Goal: Information Seeking & Learning: Check status

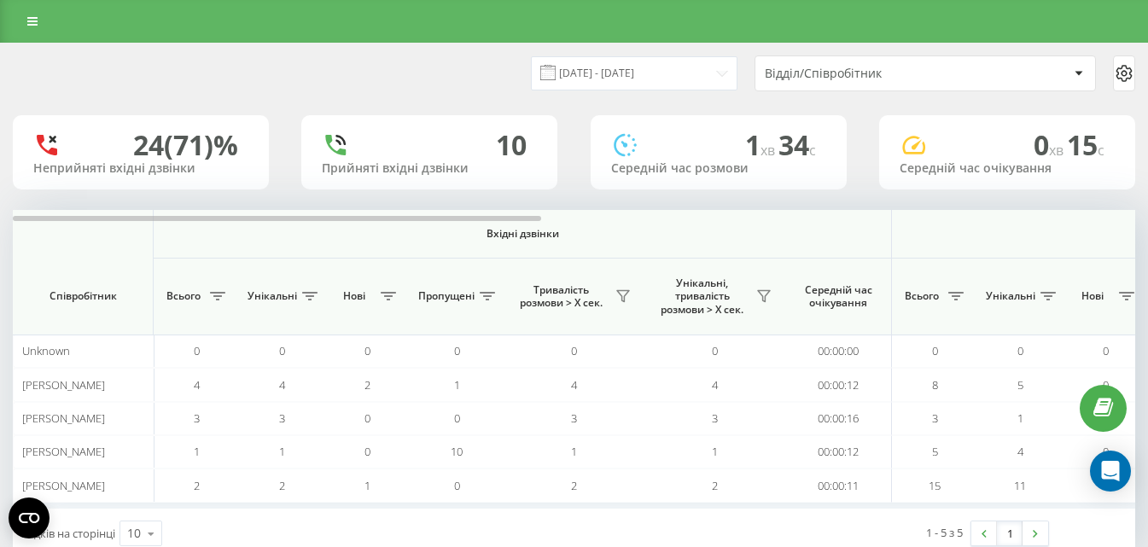
scroll to position [45, 0]
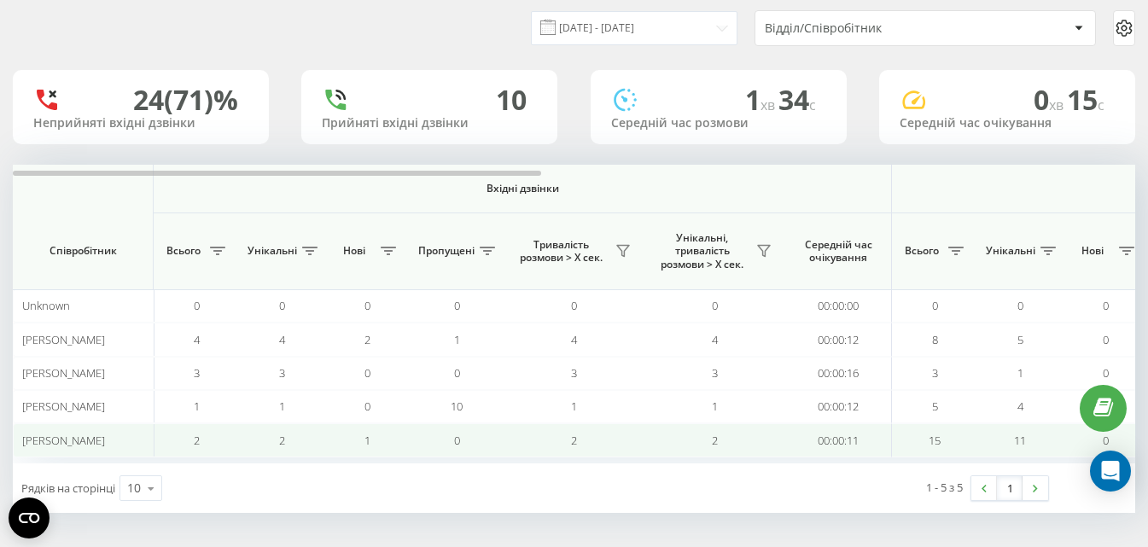
click at [282, 445] on span "2" at bounding box center [282, 440] width 6 height 15
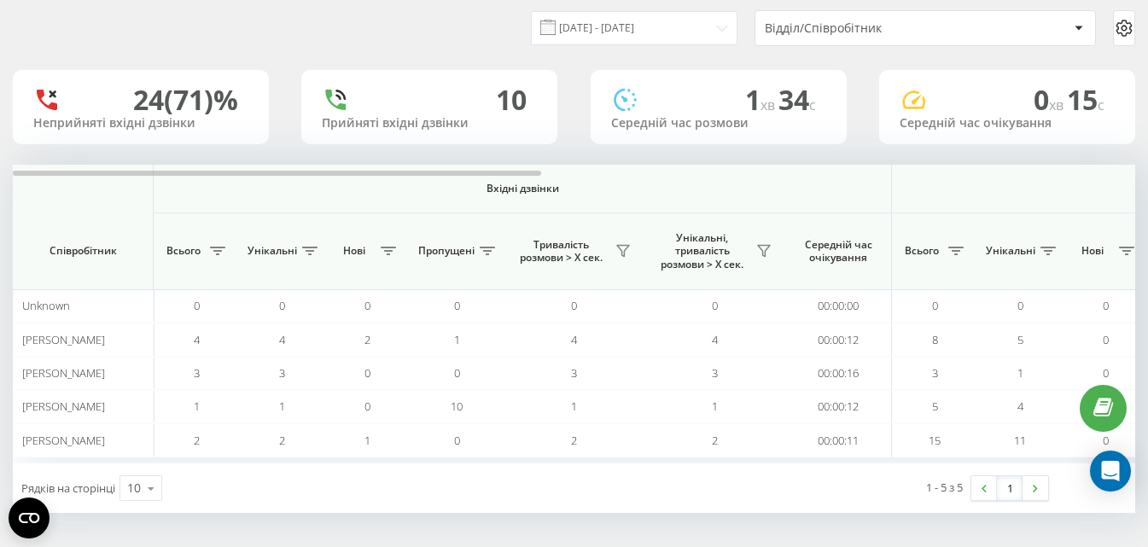
scroll to position [0, 0]
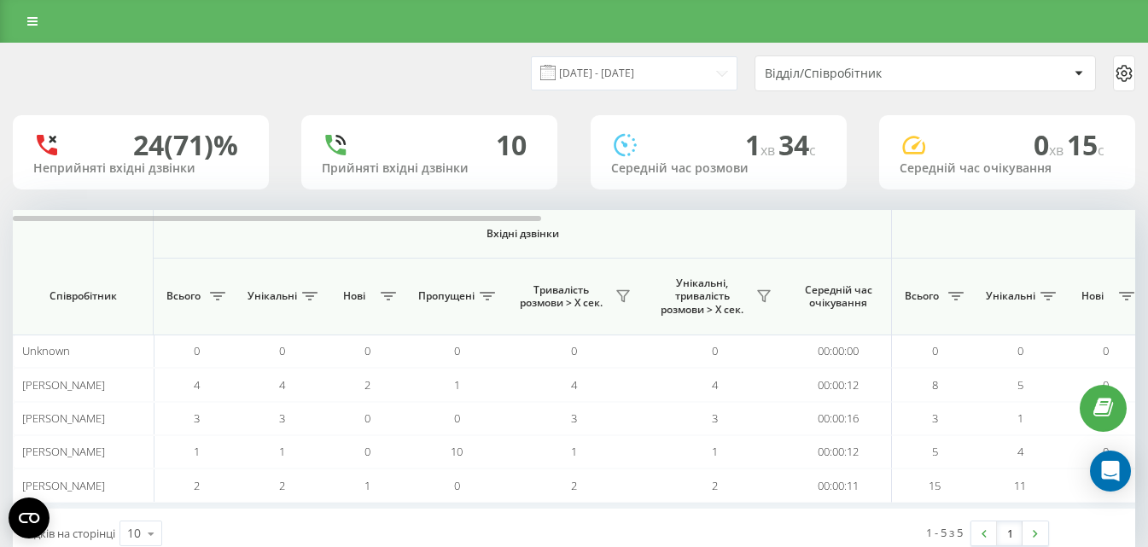
click at [890, 81] on div "Відділ/Співробітник" at bounding box center [925, 73] width 340 height 34
click at [419, 179] on div "10 Прийняті вхідні дзвінки" at bounding box center [429, 152] width 256 height 74
click at [422, 161] on div "Прийняті вхідні дзвінки" at bounding box center [429, 168] width 215 height 15
click at [503, 142] on div "10" at bounding box center [511, 145] width 31 height 32
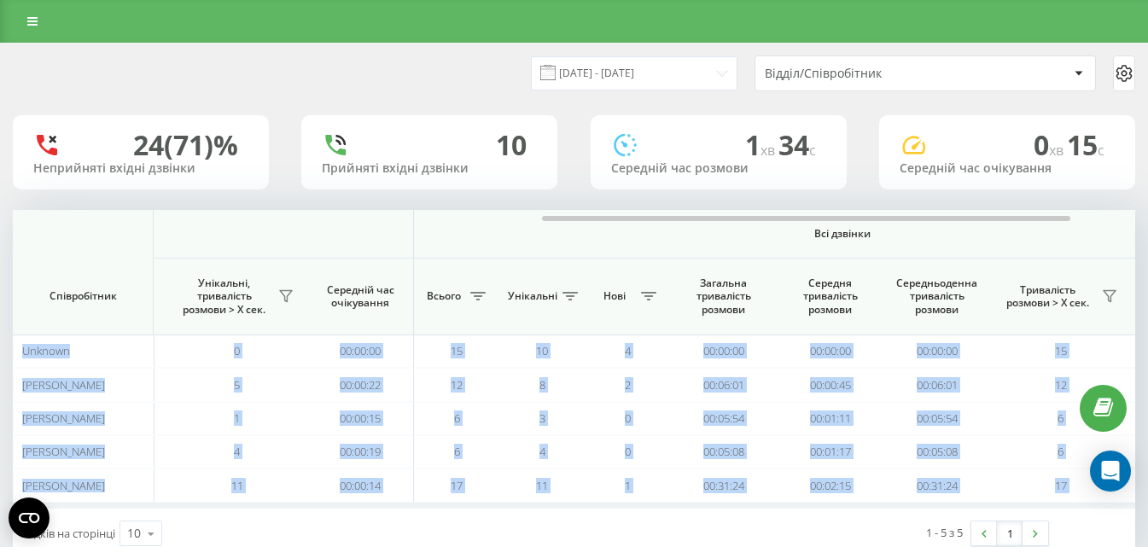
drag, startPoint x: 503, startPoint y: 213, endPoint x: 602, endPoint y: 202, distance: 98.8
click at [602, 202] on div "20.08.2025 - 20.08.2025 Відділ/Співробітник 24 (71)% Неприйняті вхідні дзвінки …" at bounding box center [574, 301] width 1122 height 515
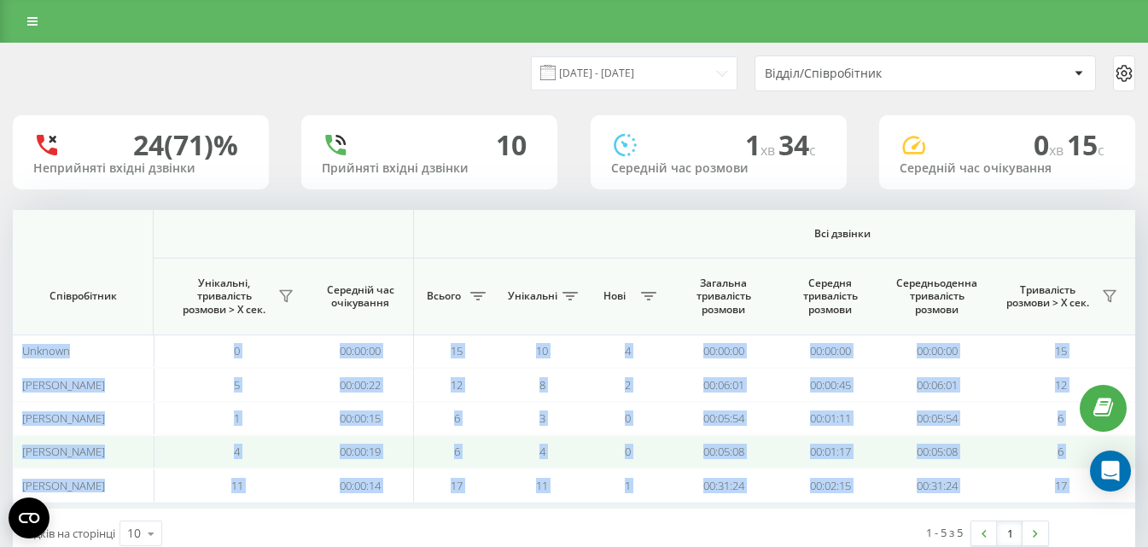
scroll to position [45, 0]
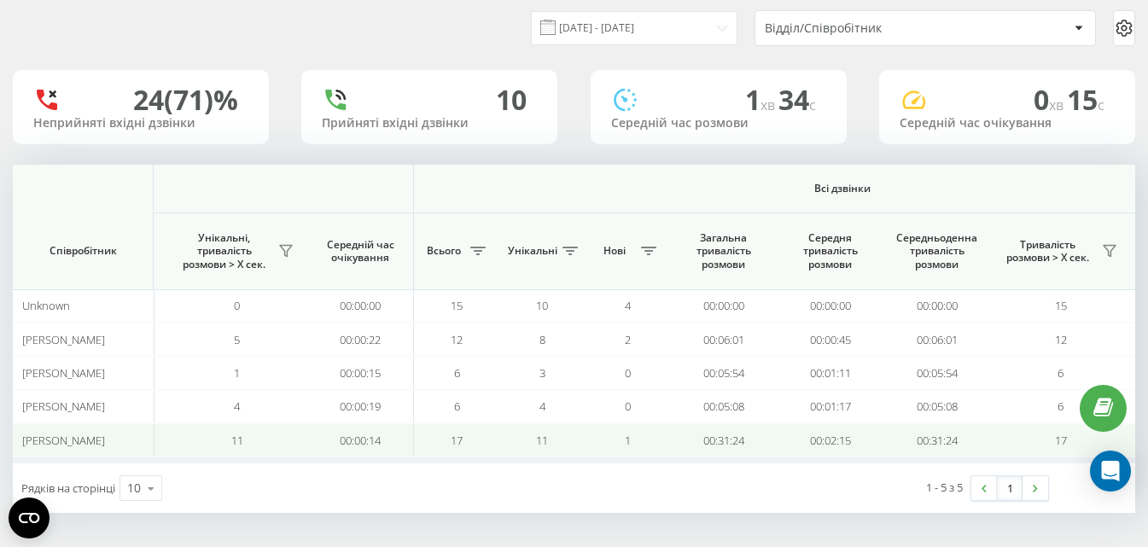
click at [79, 439] on span "[PERSON_NAME]" at bounding box center [63, 440] width 83 height 15
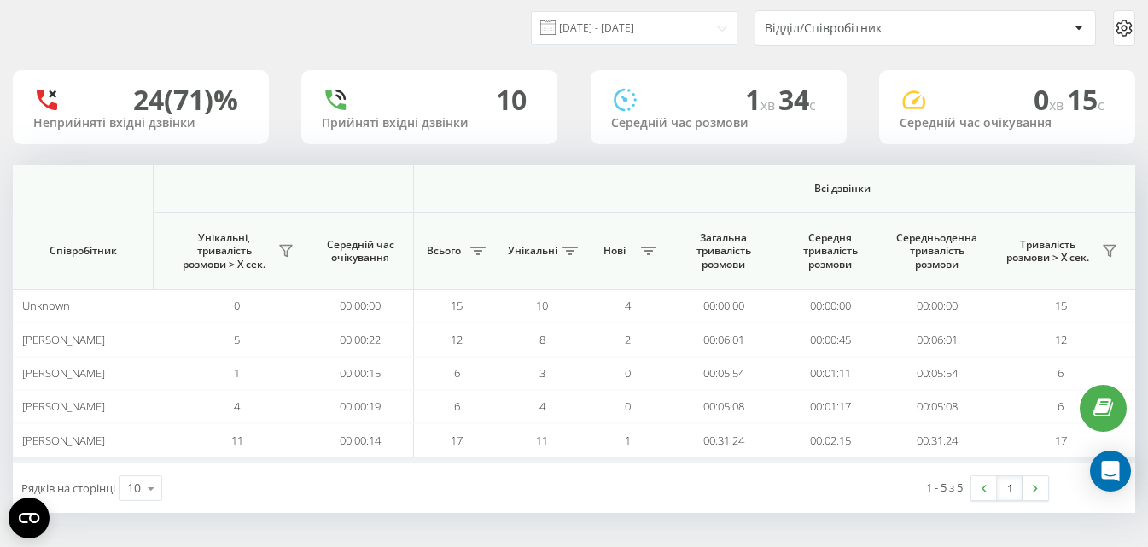
scroll to position [0, 0]
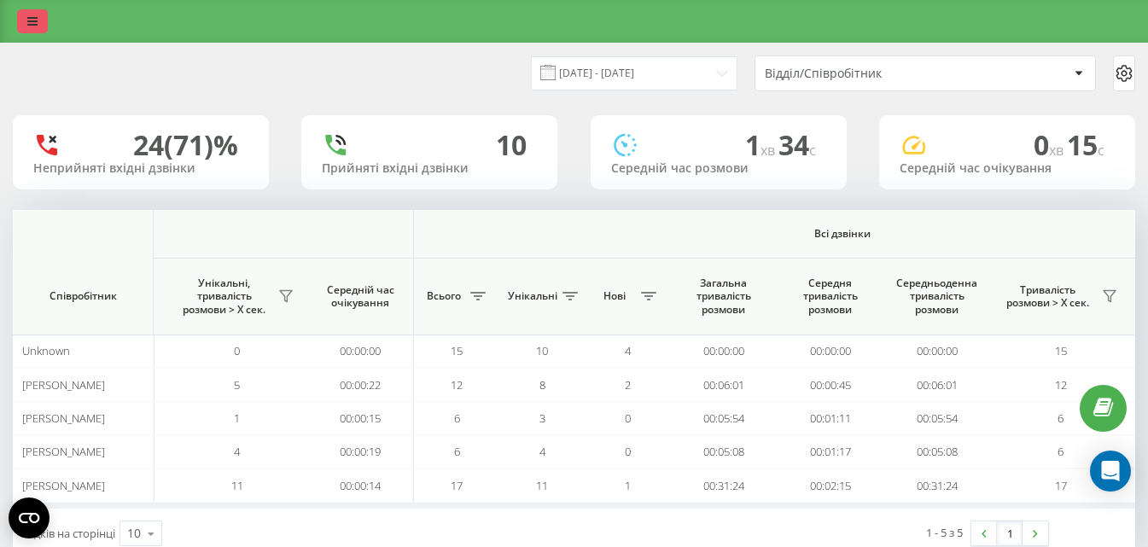
click at [36, 15] on icon at bounding box center [32, 21] width 10 height 12
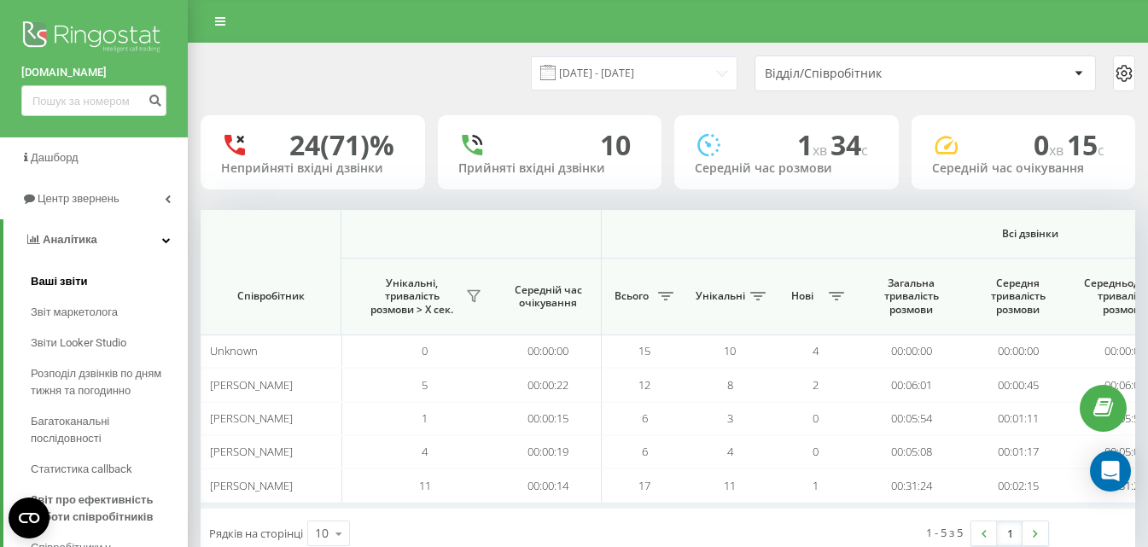
scroll to position [76, 0]
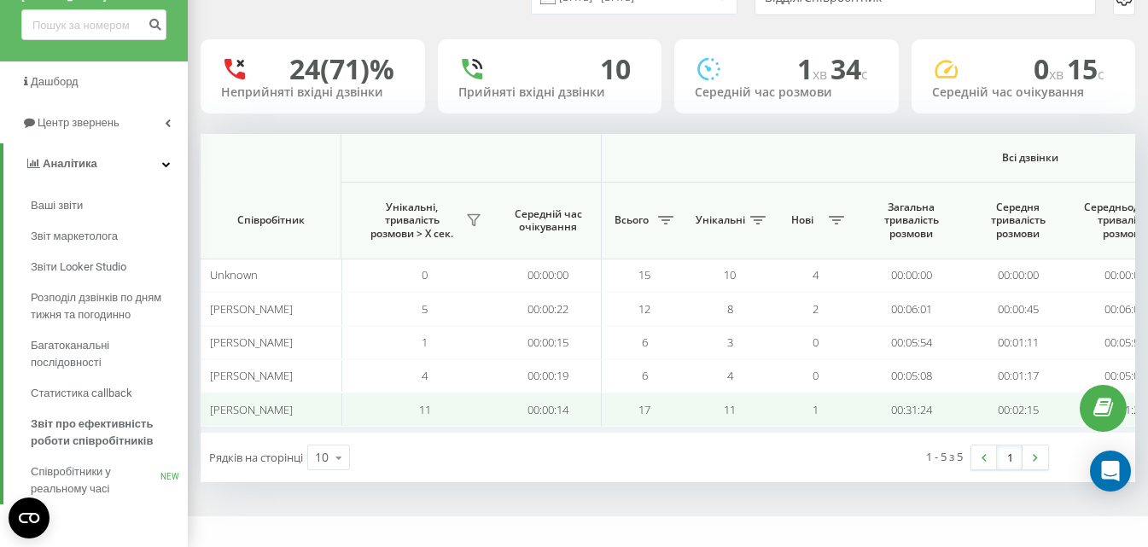
click at [251, 410] on span "[PERSON_NAME]" at bounding box center [251, 409] width 83 height 15
click at [537, 410] on td "00:00:14" at bounding box center [548, 409] width 107 height 33
click at [426, 416] on span "11" at bounding box center [425, 409] width 12 height 15
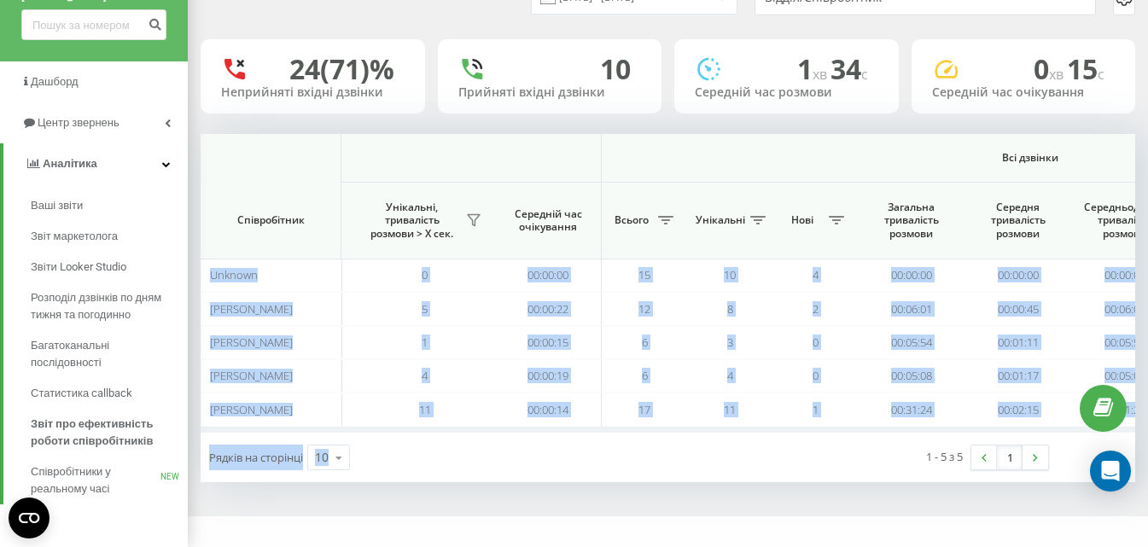
drag, startPoint x: 655, startPoint y: 432, endPoint x: 427, endPoint y: 451, distance: 229.5
click at [446, 472] on div "Вхідні дзвінки Вихідні дзвінки Всі дзвінки Співробітник Всього Унікальні Нові П…" at bounding box center [668, 308] width 934 height 348
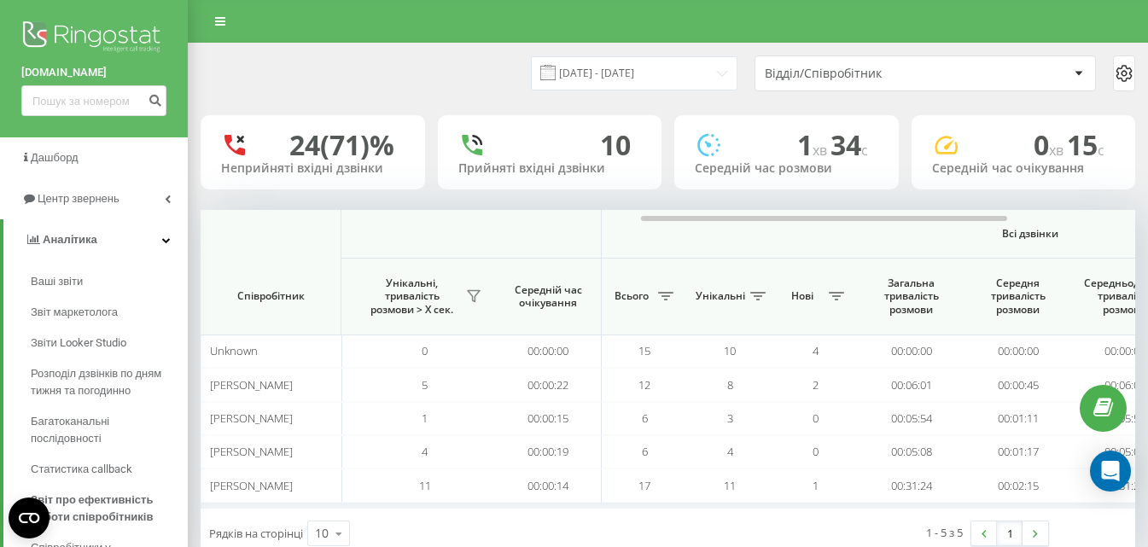
click at [356, 170] on div "Неприйняті вхідні дзвінки" at bounding box center [312, 168] width 183 height 15
click at [494, 129] on div "10" at bounding box center [549, 145] width 183 height 32
click at [490, 154] on div "10" at bounding box center [549, 145] width 183 height 32
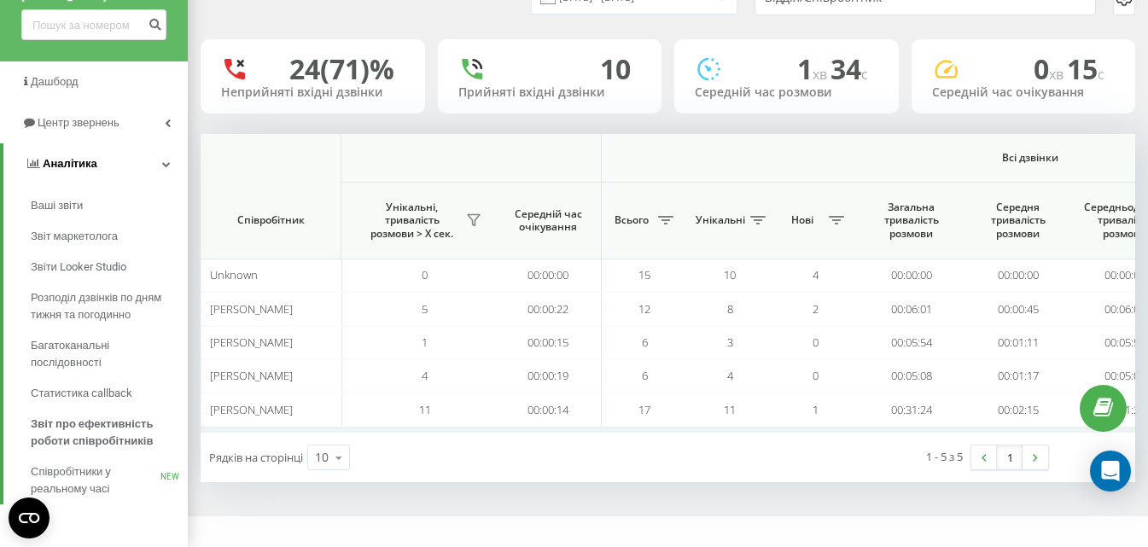
click at [97, 175] on link "Аналiтика" at bounding box center [95, 163] width 184 height 41
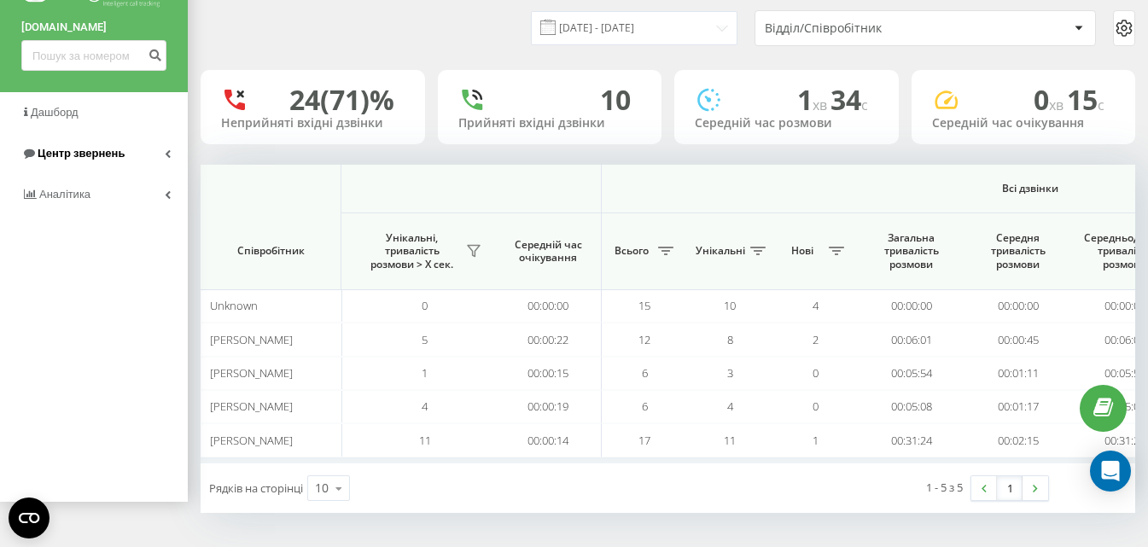
click at [112, 157] on span "Центр звернень" at bounding box center [81, 153] width 87 height 13
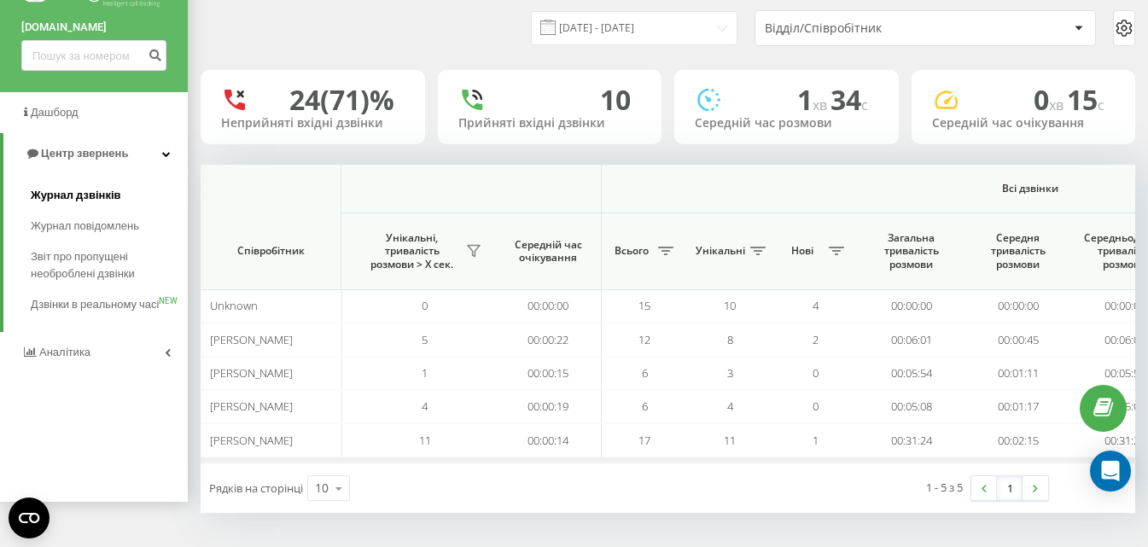
click at [96, 192] on span "Журнал дзвінків" at bounding box center [76, 195] width 90 height 17
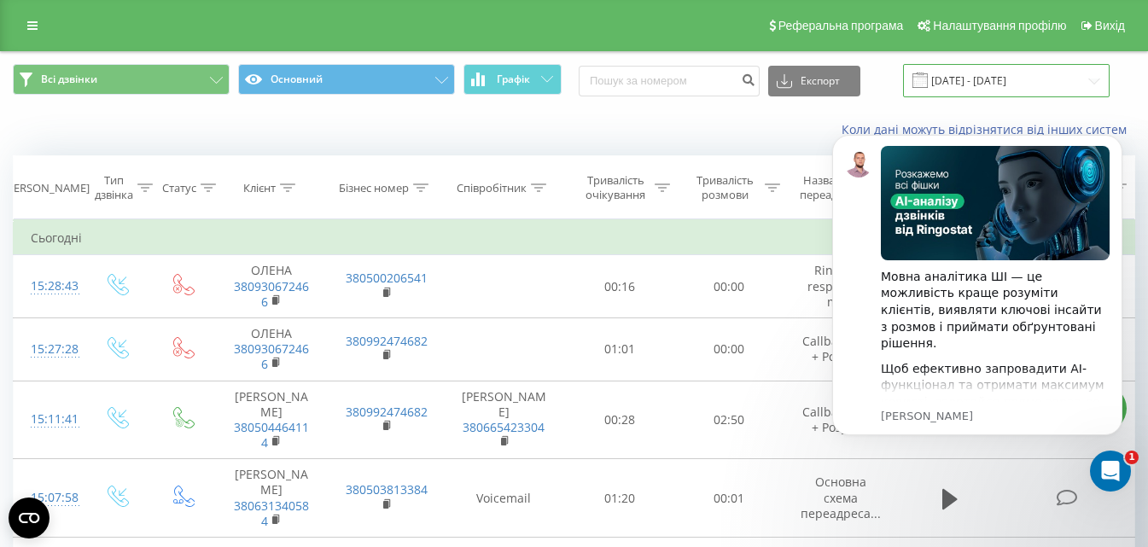
click at [993, 86] on input "20.07.2025 - 20.08.2025" at bounding box center [1006, 80] width 207 height 33
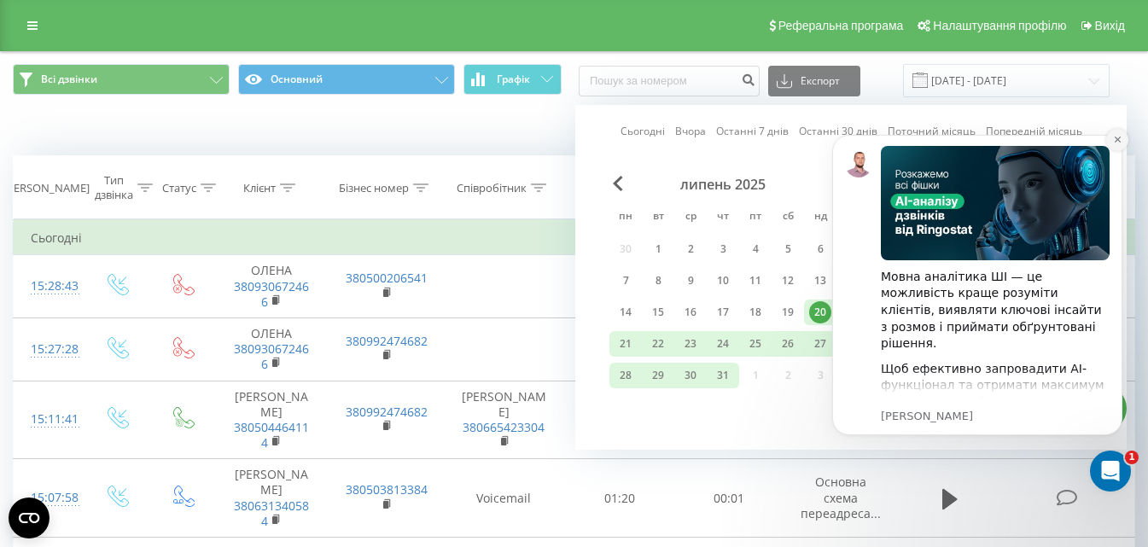
click at [1113, 135] on icon "Dismiss notification" at bounding box center [1117, 139] width 9 height 9
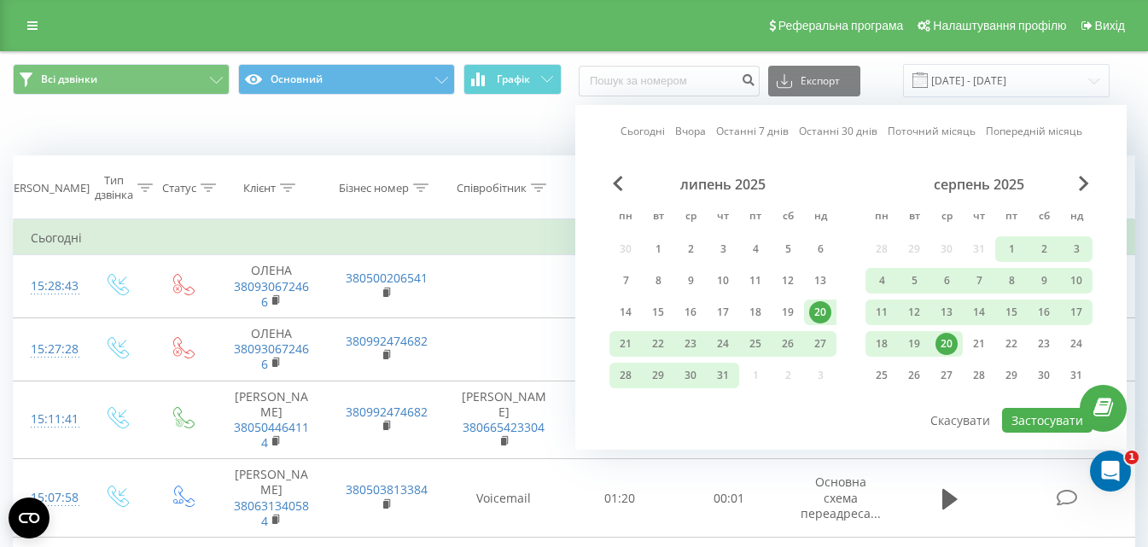
click at [942, 340] on div "20" at bounding box center [946, 344] width 22 height 22
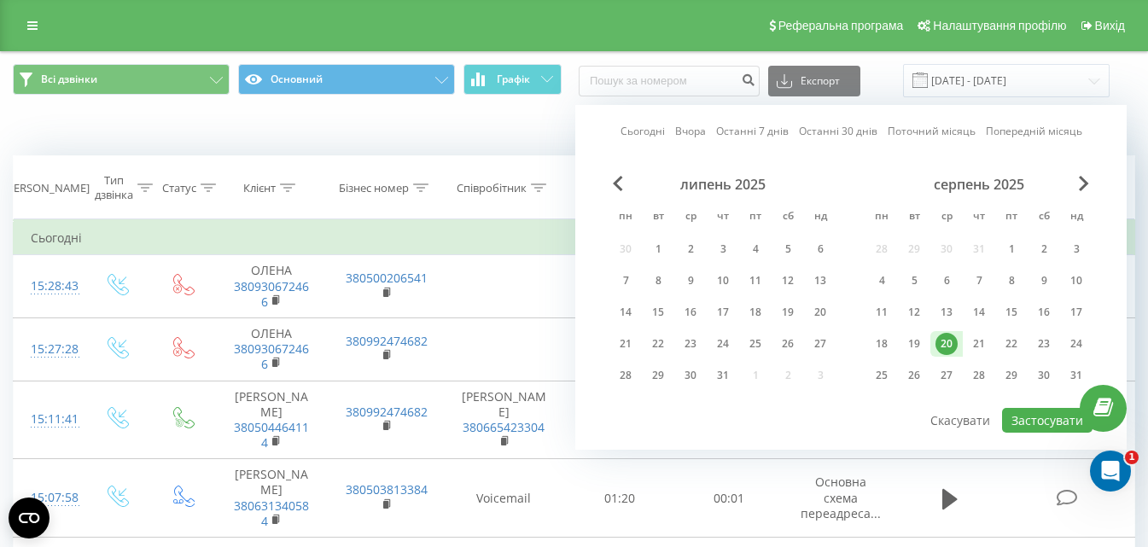
click at [941, 341] on div "20" at bounding box center [946, 344] width 22 height 22
click at [954, 351] on div "20" at bounding box center [946, 344] width 22 height 22
click at [949, 346] on div "20" at bounding box center [946, 344] width 22 height 22
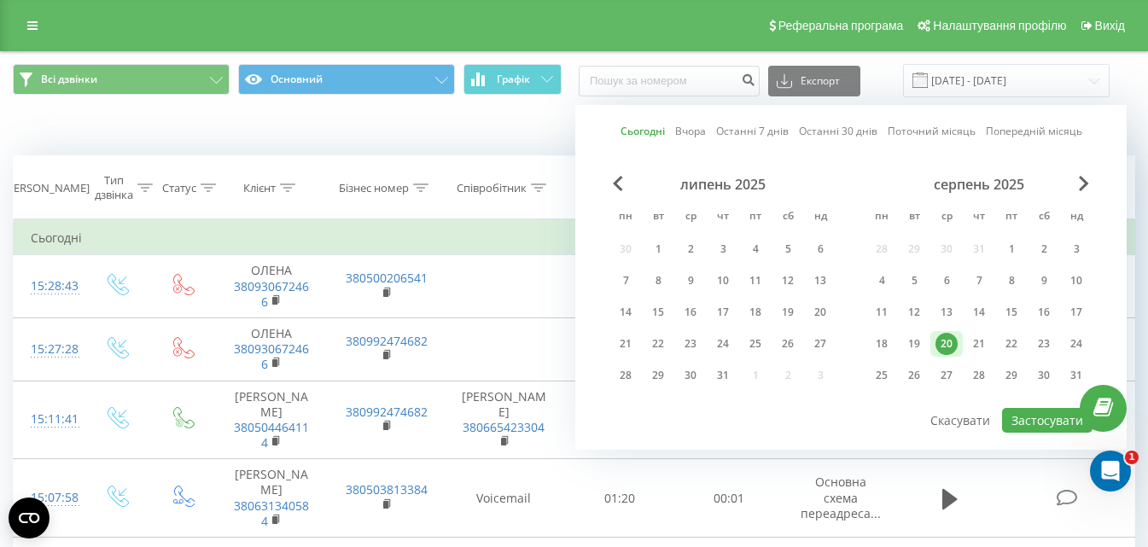
click at [949, 346] on div "20" at bounding box center [946, 344] width 22 height 22
click at [1047, 391] on div "серпень 2025 пн вт ср чт пт сб нд 28 29 30 31 1 2 3 4 5 6 7 8 9 10 11 12 13 14 …" at bounding box center [978, 285] width 227 height 218
click at [1021, 425] on button "Застосувати" at bounding box center [1047, 420] width 90 height 25
type input "[DATE] - [DATE]"
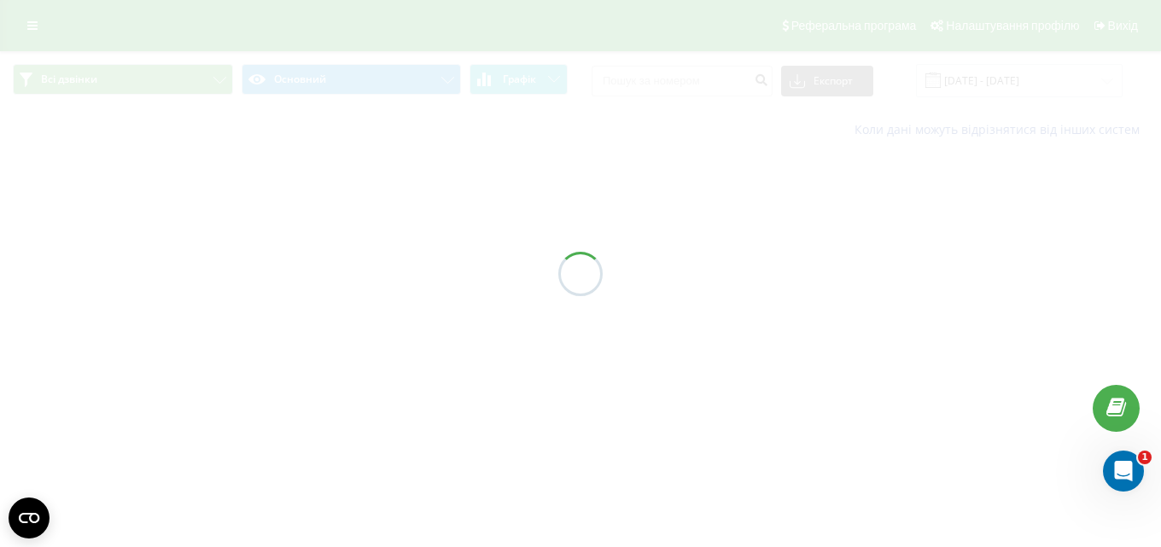
click at [1021, 151] on div "Всі дзвінки Основний Графік Експорт .csv .xls .xlsx 20.08.2025 - 20.08.2025 Кол…" at bounding box center [580, 101] width 1161 height 100
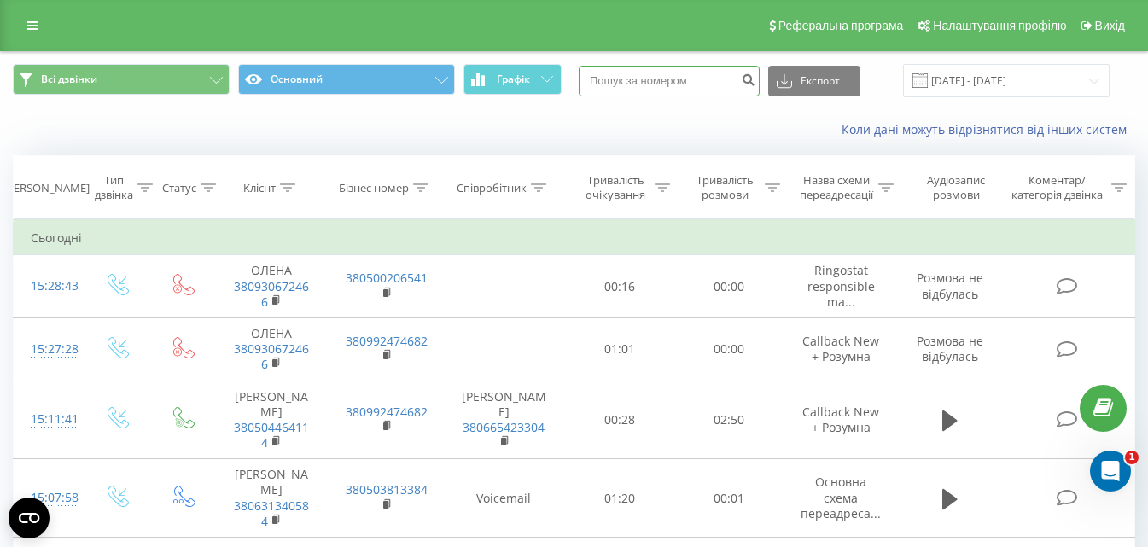
click at [673, 81] on input at bounding box center [669, 81] width 181 height 31
type input "0977239966"
click at [755, 78] on icon "submit" at bounding box center [748, 78] width 15 height 10
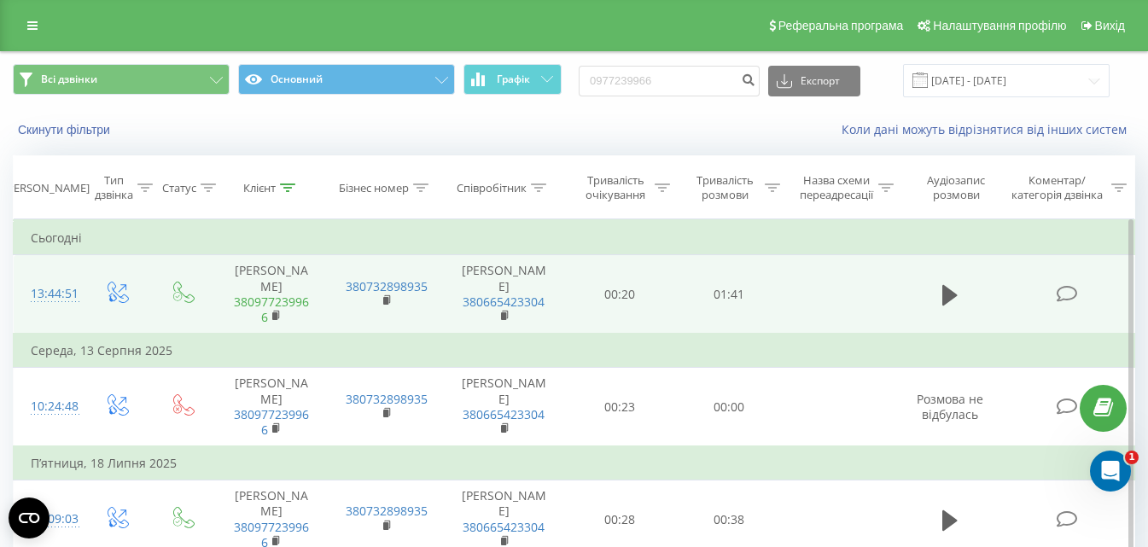
click at [265, 302] on link "380977239966" at bounding box center [271, 310] width 75 height 32
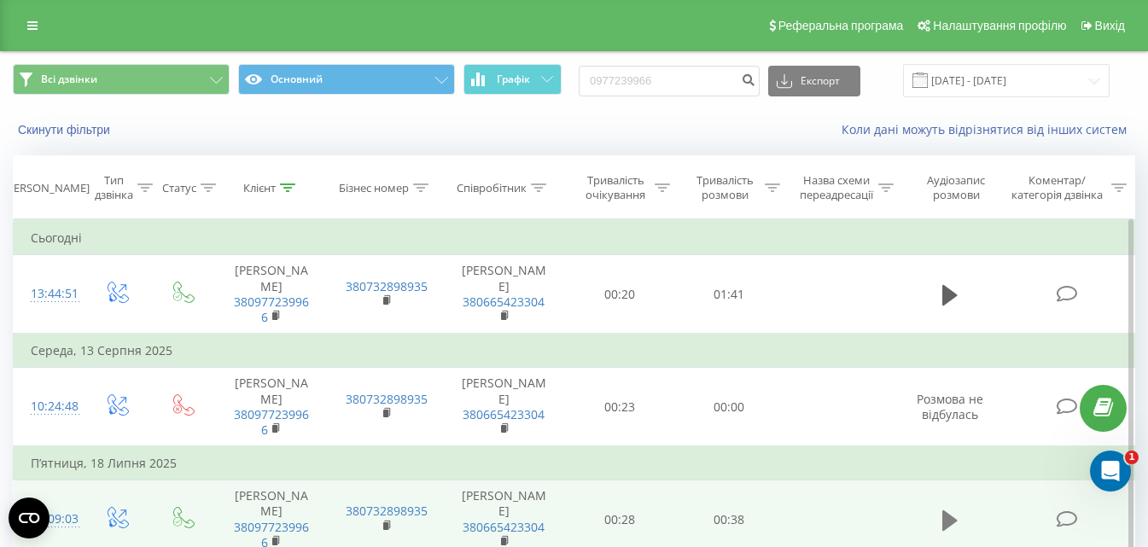
click at [942, 517] on icon at bounding box center [949, 521] width 15 height 24
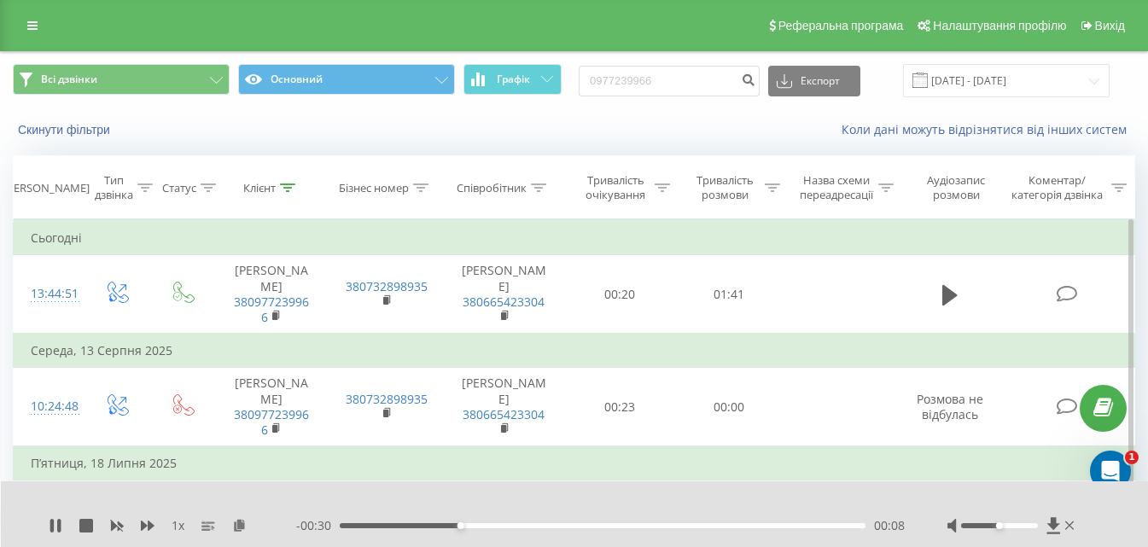
click at [48, 520] on div "1 x - 00:30 00:08 00:08" at bounding box center [575, 514] width 1148 height 66
click at [55, 532] on button at bounding box center [56, 526] width 14 height 14
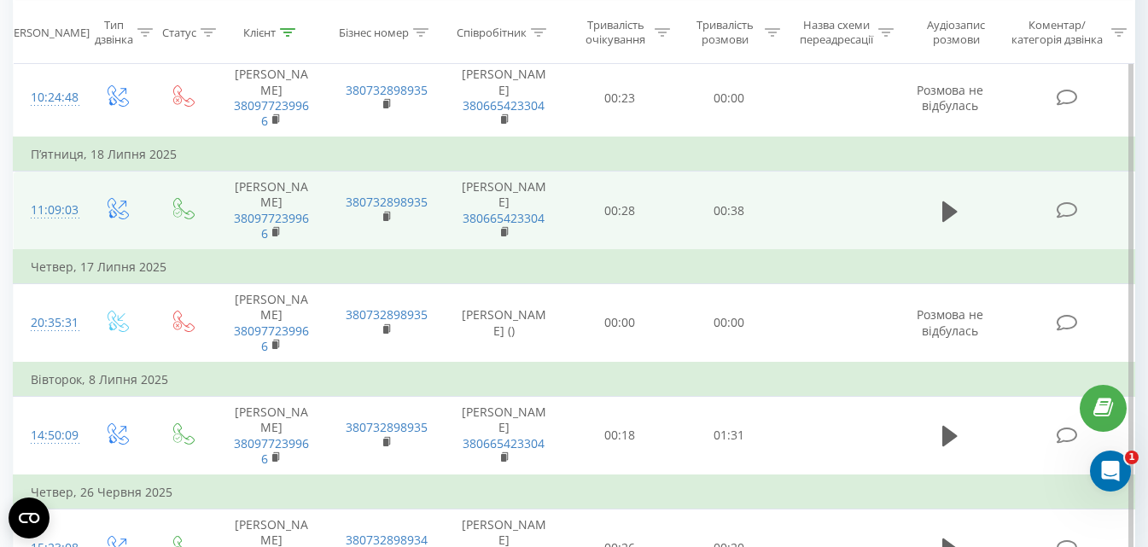
scroll to position [480, 0]
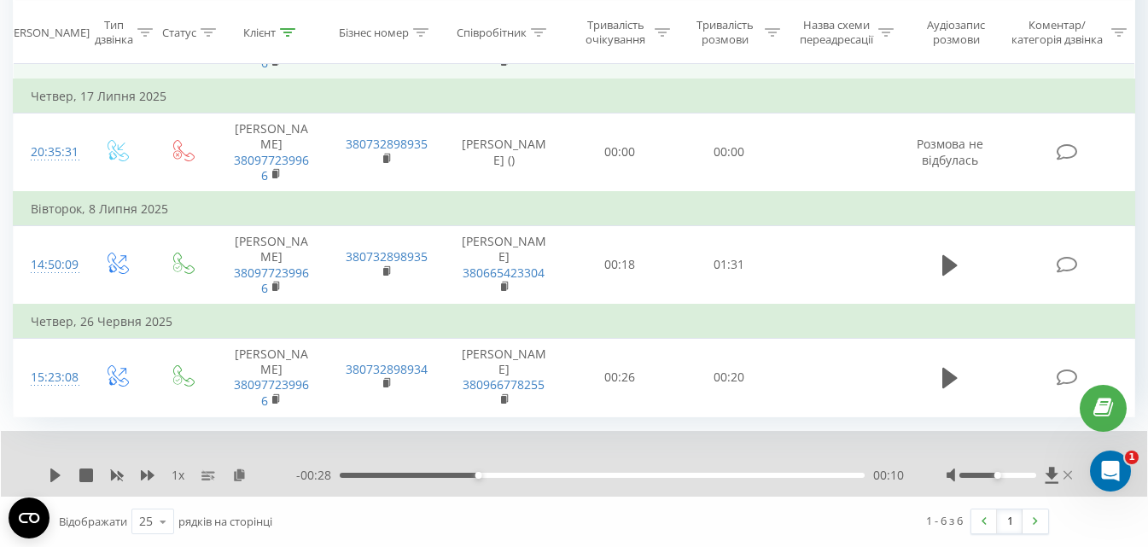
click at [1067, 477] on icon at bounding box center [1067, 475] width 9 height 14
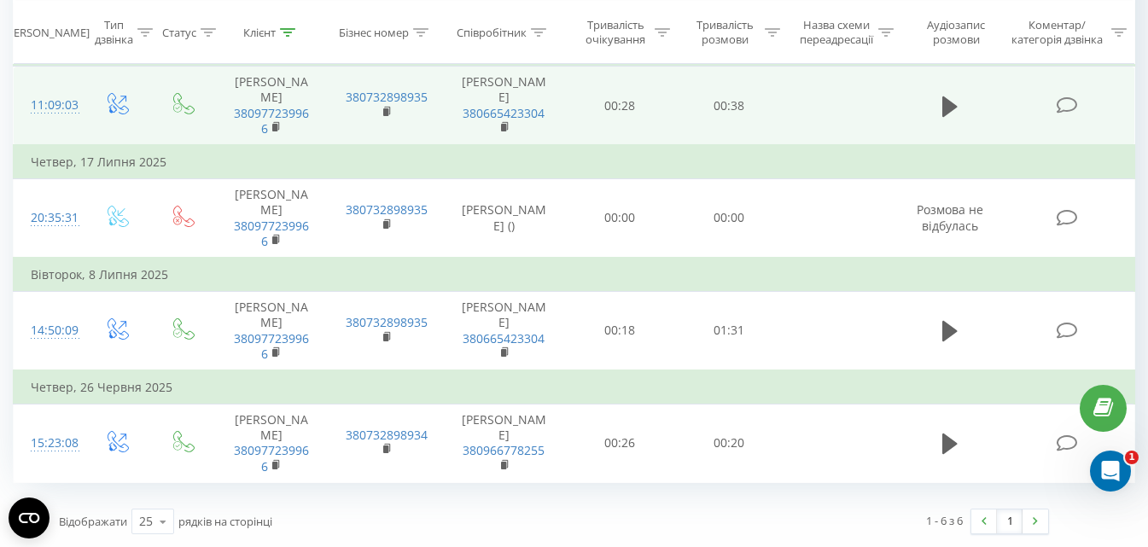
scroll to position [414, 0]
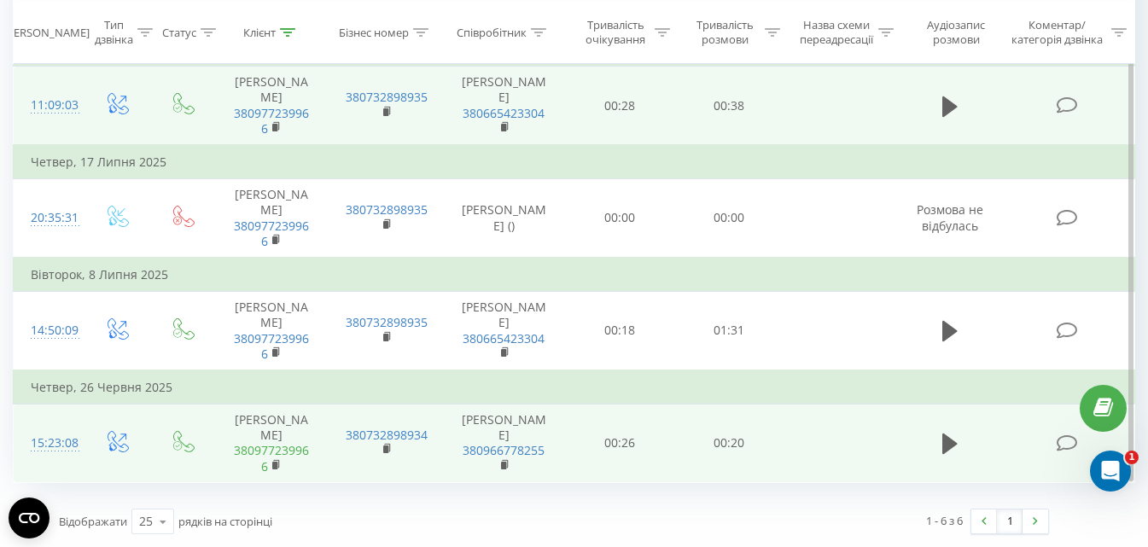
click at [274, 449] on link "380977239966" at bounding box center [271, 458] width 75 height 32
click at [276, 466] on rect at bounding box center [274, 466] width 5 height 8
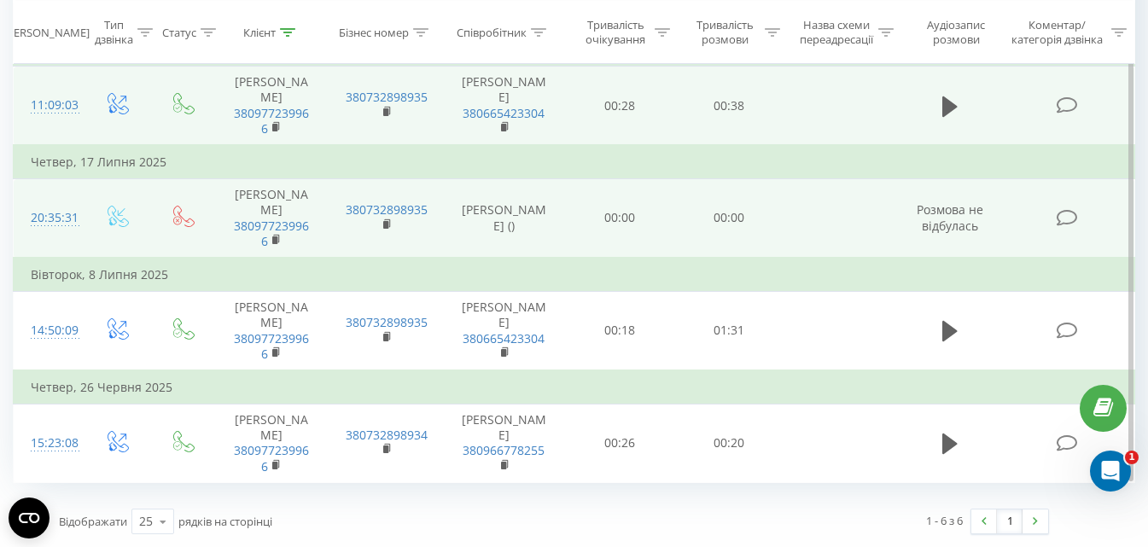
click at [229, 229] on td "[PERSON_NAME] 380977239966" at bounding box center [271, 218] width 113 height 79
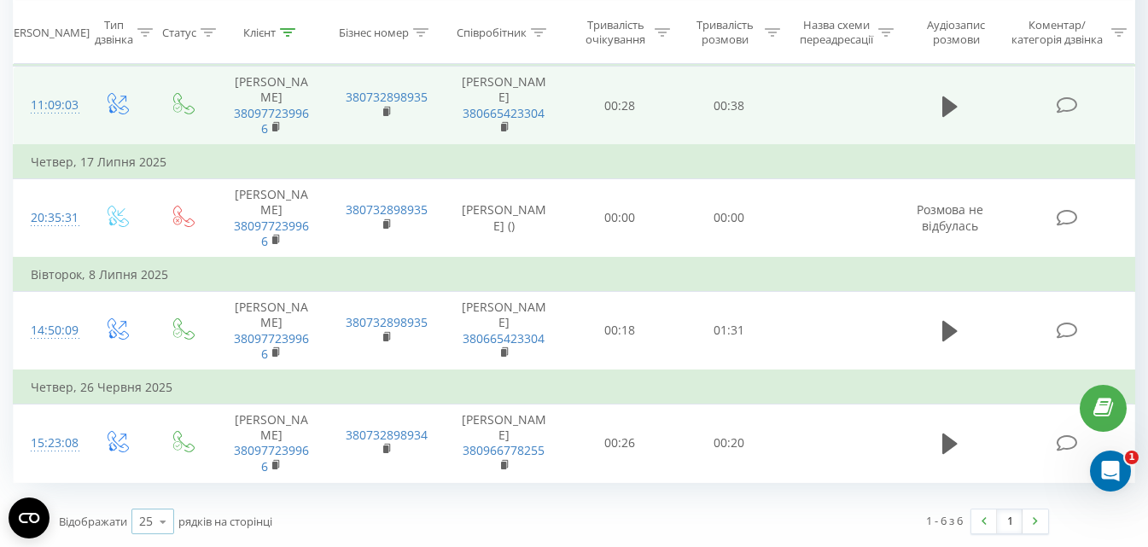
click at [160, 515] on icon at bounding box center [163, 521] width 26 height 33
click at [159, 496] on span "100" at bounding box center [149, 497] width 20 height 16
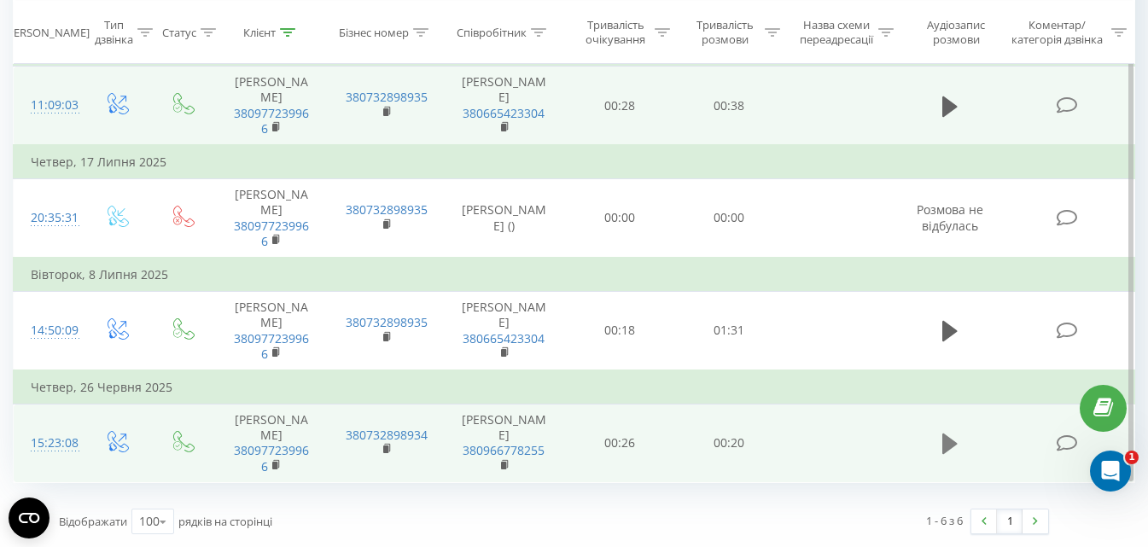
click at [953, 443] on icon at bounding box center [949, 443] width 15 height 20
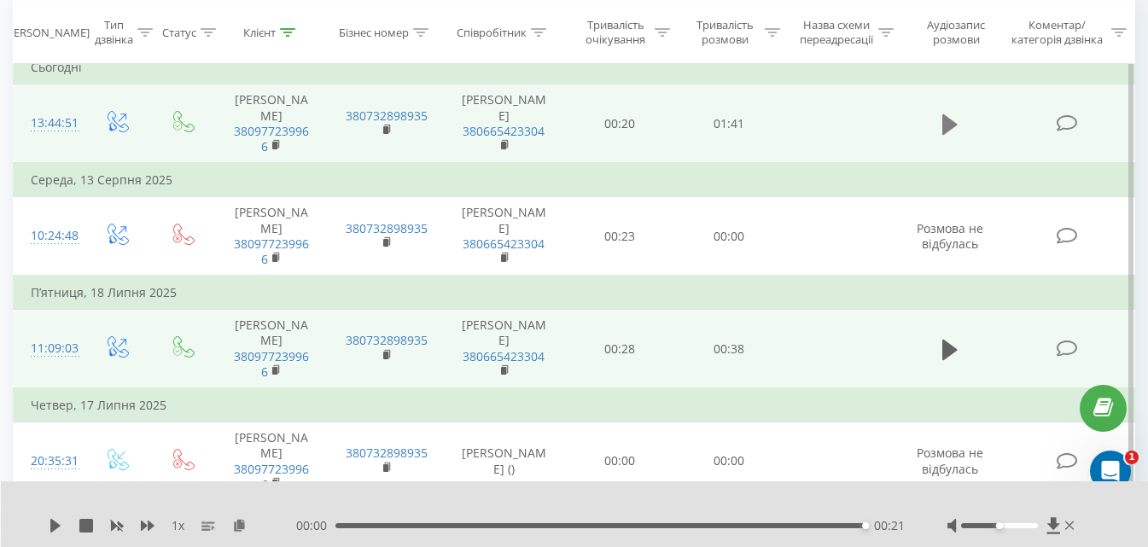
scroll to position [85, 0]
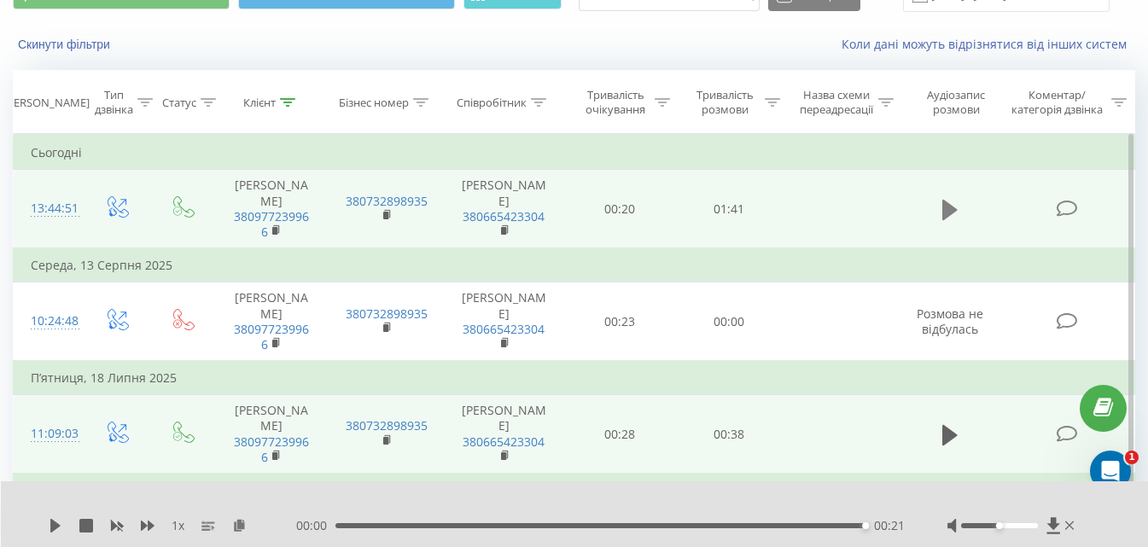
click at [953, 198] on icon at bounding box center [949, 210] width 15 height 24
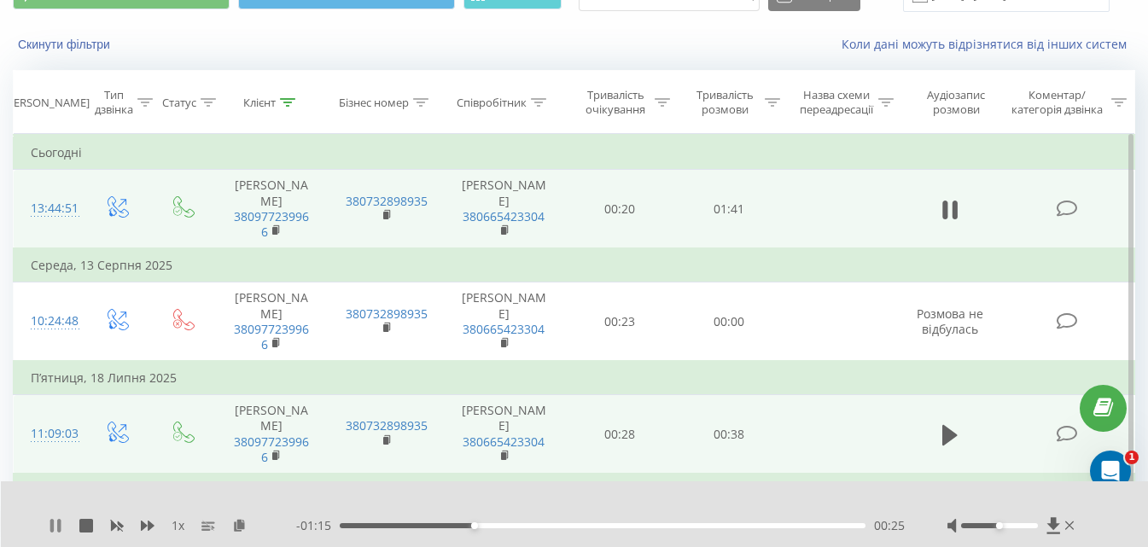
click at [61, 527] on icon at bounding box center [58, 526] width 3 height 14
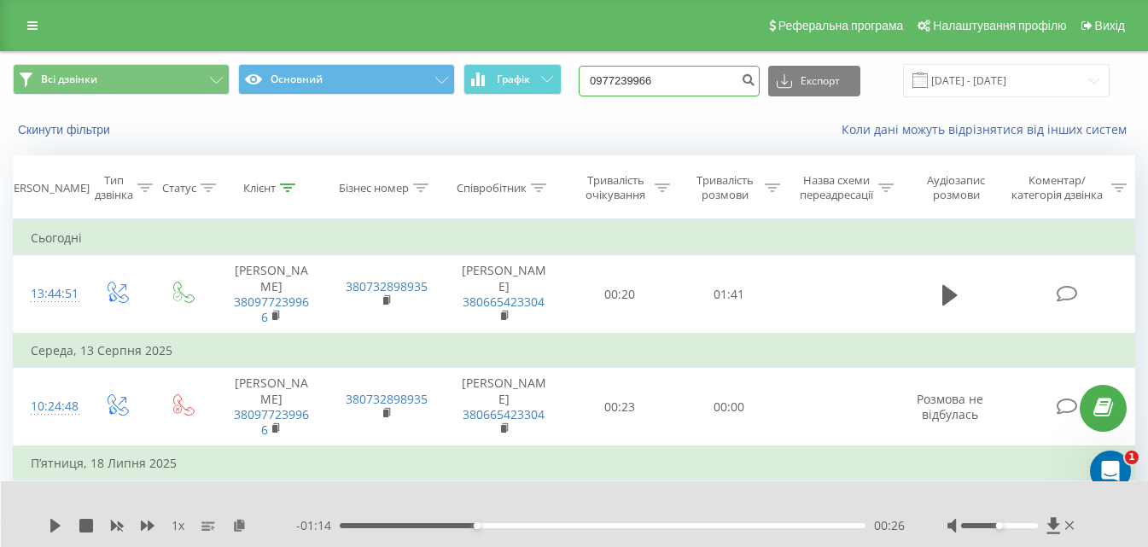
click at [672, 90] on input "0977239966" at bounding box center [669, 81] width 181 height 31
drag, startPoint x: 694, startPoint y: 86, endPoint x: 587, endPoint y: 95, distance: 107.0
click at [587, 95] on div "Всі дзвінки Основний Графік 0977239966 Експорт .csv .xls .xlsx [DATE] - [DATE]" at bounding box center [574, 80] width 1122 height 33
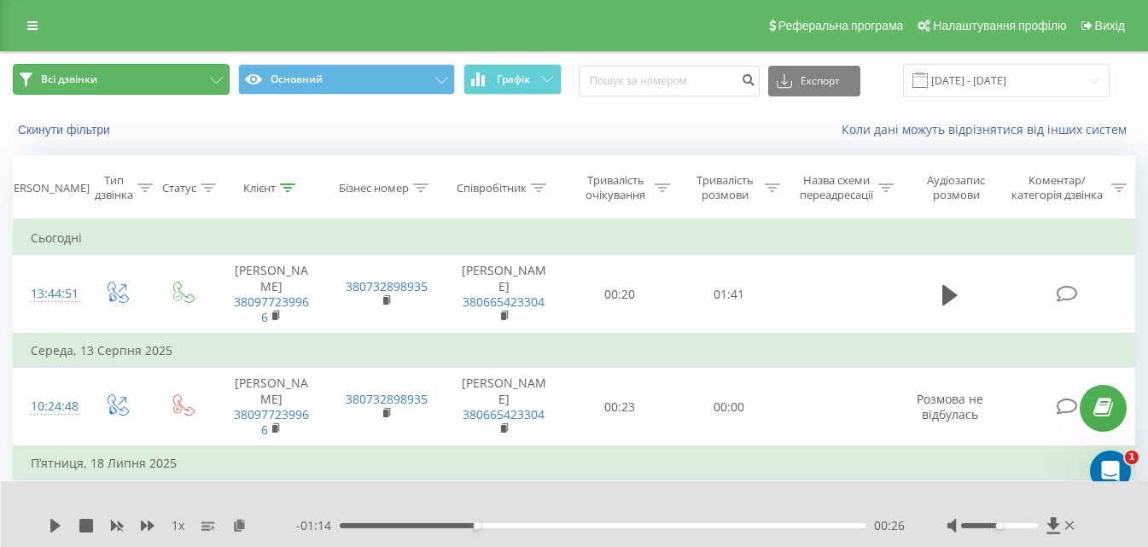
click at [130, 86] on button "Всі дзвінки" at bounding box center [121, 79] width 217 height 31
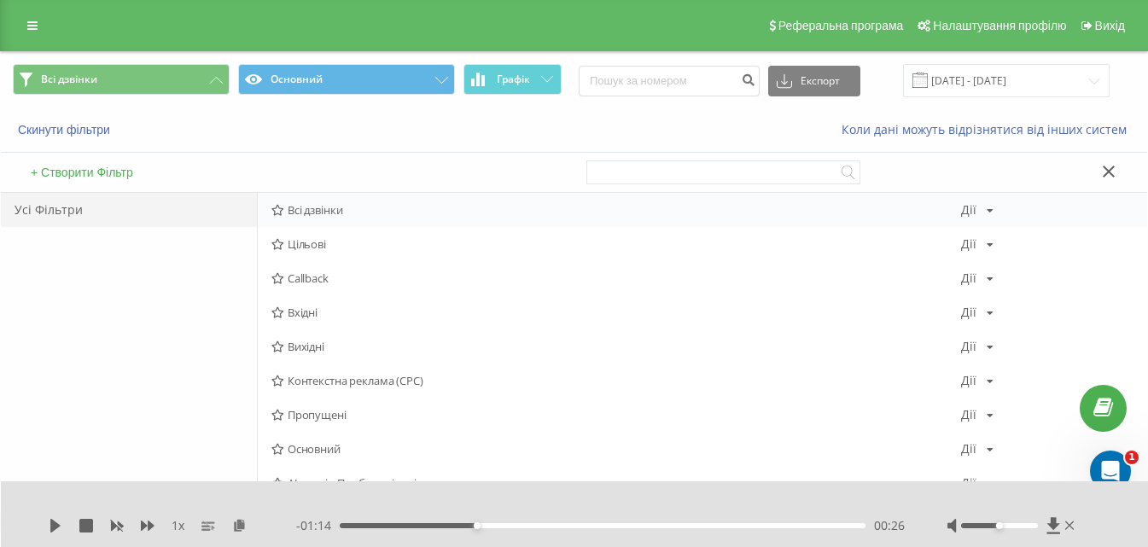
click at [294, 213] on span "Всі дзвінки" at bounding box center [615, 210] width 689 height 12
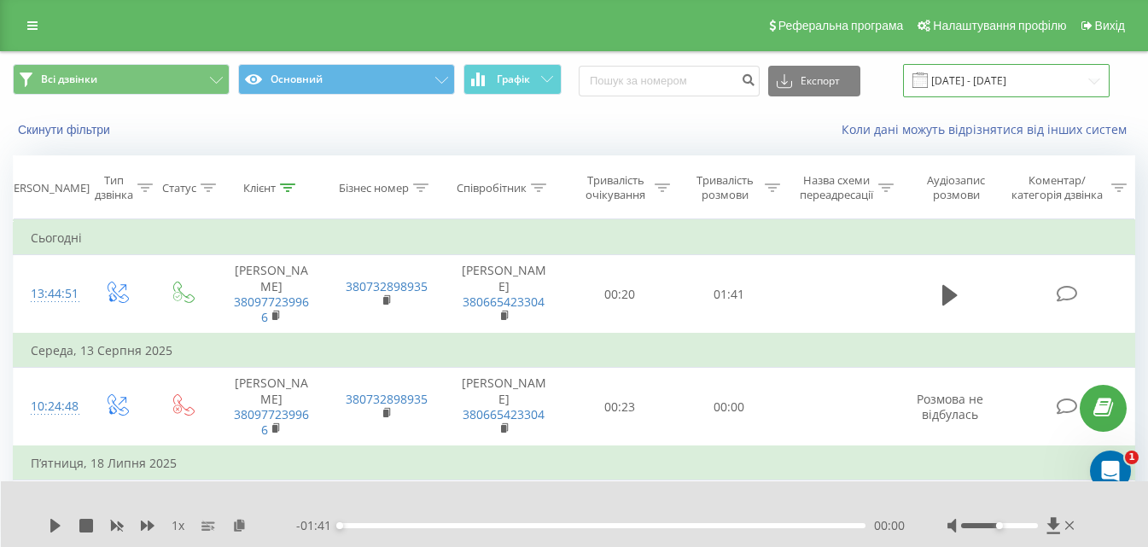
click at [991, 70] on input "[DATE] - [DATE]" at bounding box center [1006, 80] width 207 height 33
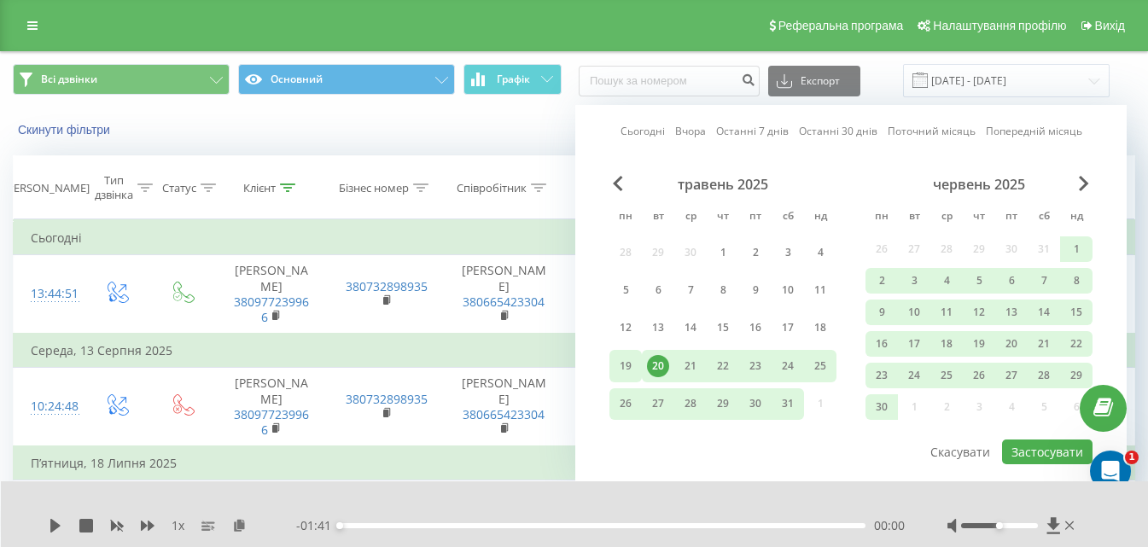
click at [641, 372] on div "19" at bounding box center [625, 366] width 32 height 32
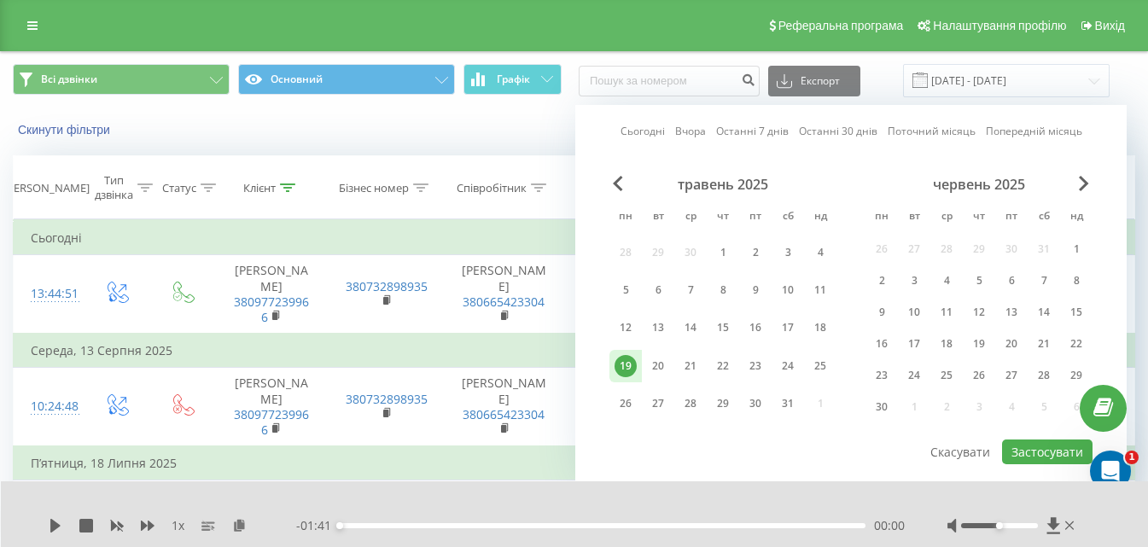
click at [1082, 191] on div "червень 2025" at bounding box center [978, 184] width 227 height 17
click at [1085, 185] on span "Next Month" at bounding box center [1084, 183] width 10 height 15
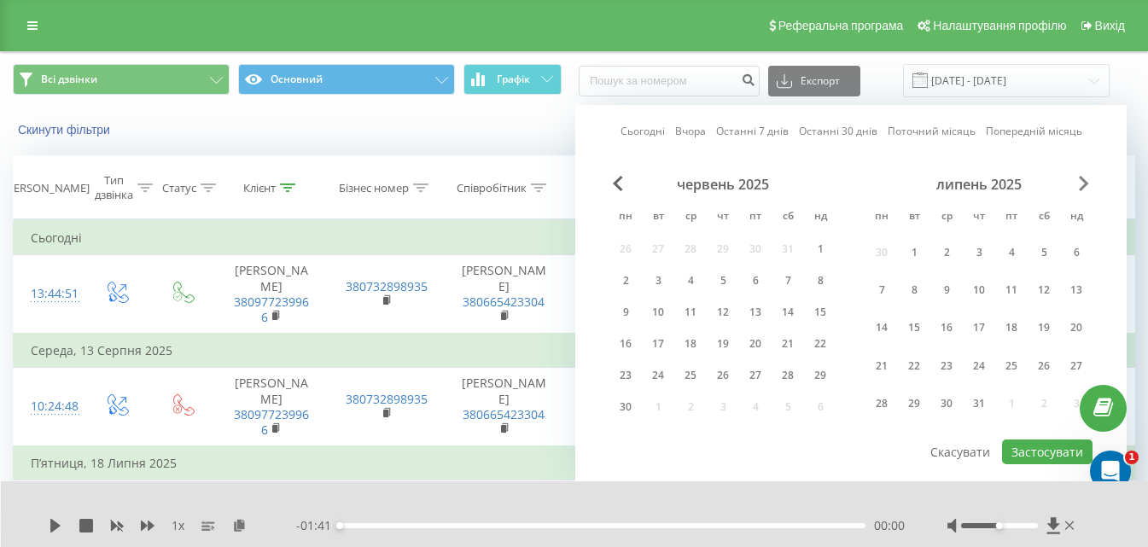
click at [1085, 185] on span "Next Month" at bounding box center [1084, 183] width 10 height 15
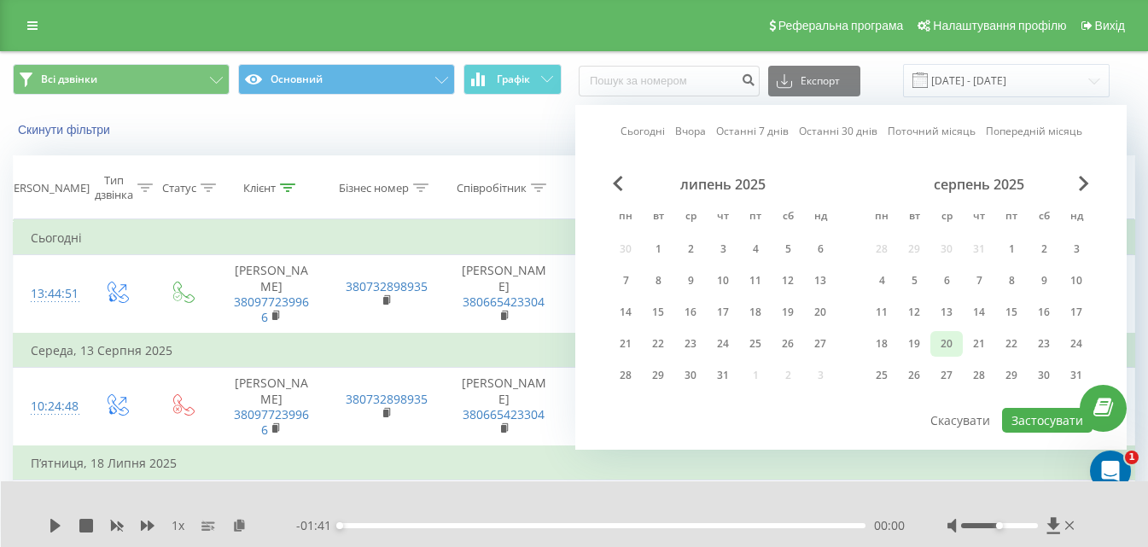
click at [945, 340] on div "20" at bounding box center [946, 344] width 22 height 22
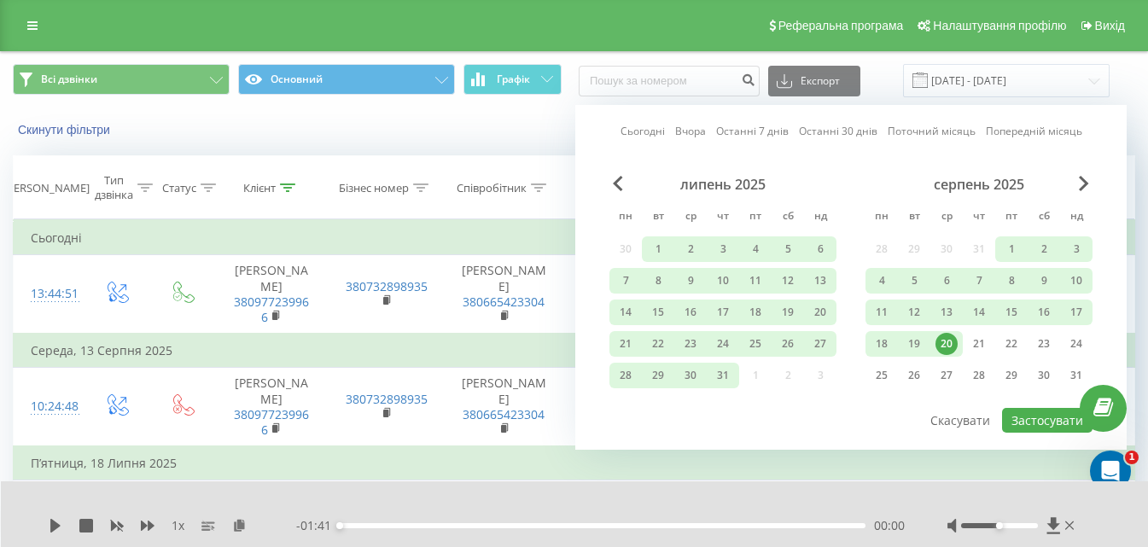
click at [945, 340] on div "20" at bounding box center [946, 344] width 22 height 22
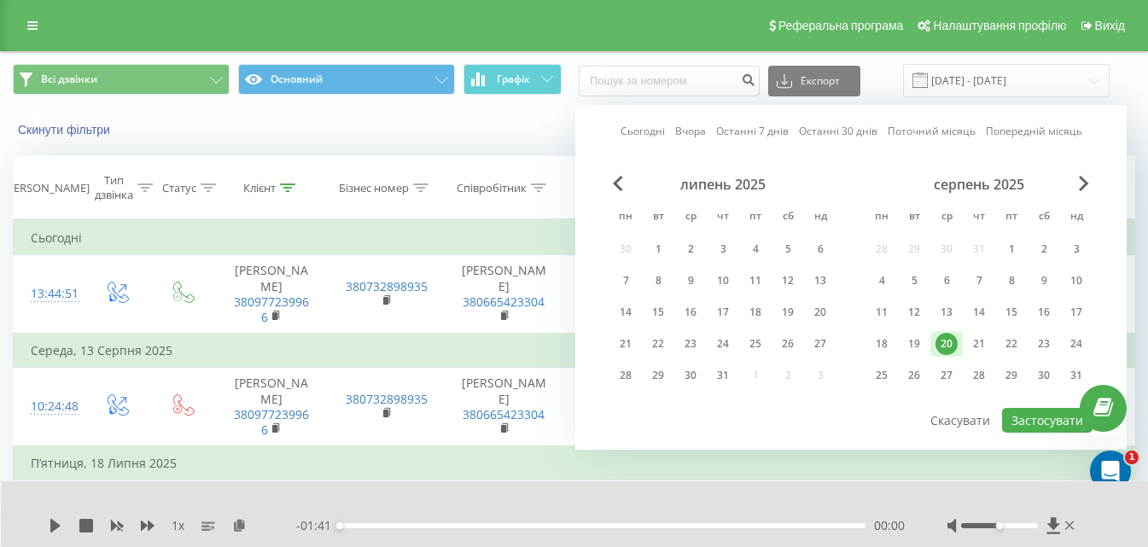
click at [945, 340] on div "20" at bounding box center [946, 344] width 22 height 22
click at [1015, 418] on button "Застосувати" at bounding box center [1047, 420] width 90 height 25
type input "[DATE] - [DATE]"
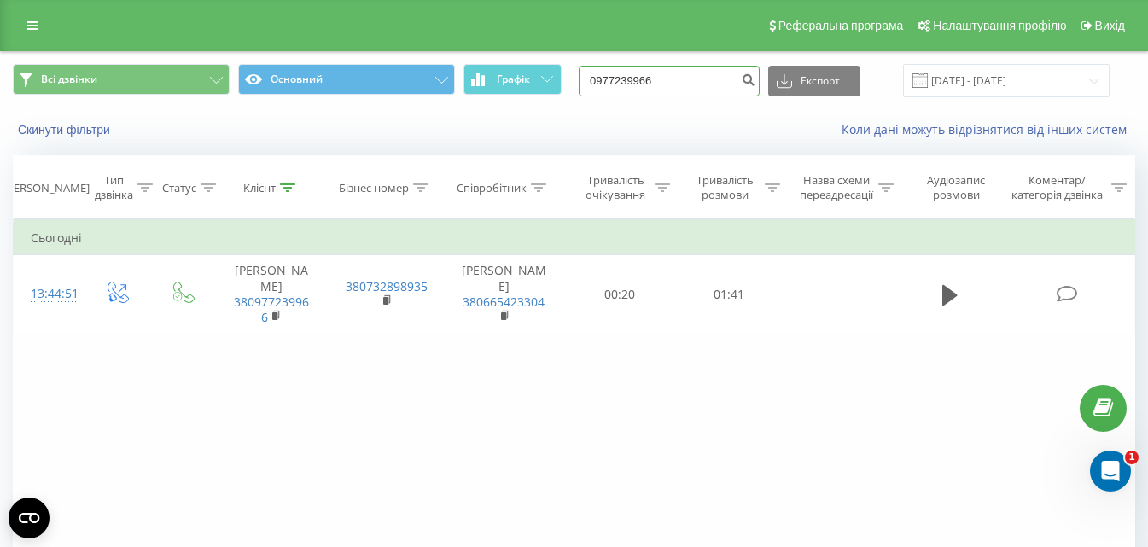
click at [655, 90] on input "0977239966" at bounding box center [669, 81] width 181 height 31
drag, startPoint x: 684, startPoint y: 86, endPoint x: 591, endPoint y: 84, distance: 93.0
click at [591, 84] on div "Всі дзвінки Основний Графік 0977239966 Експорт .csv .xls .xlsx 20.08.2025 - 20.…" at bounding box center [574, 80] width 1122 height 33
type input "0504464114"
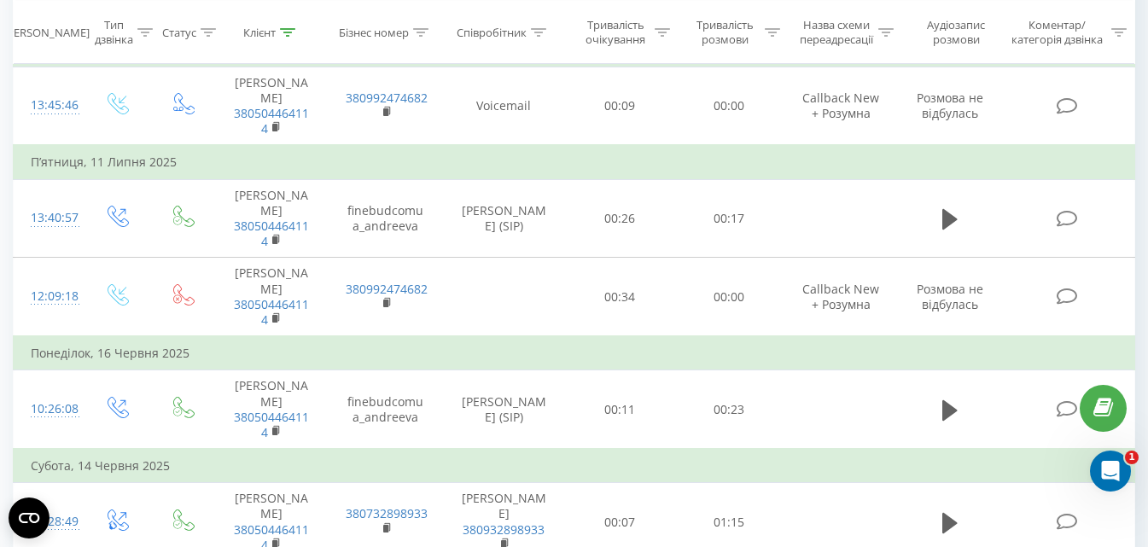
scroll to position [763, 0]
